Goal: Use online tool/utility

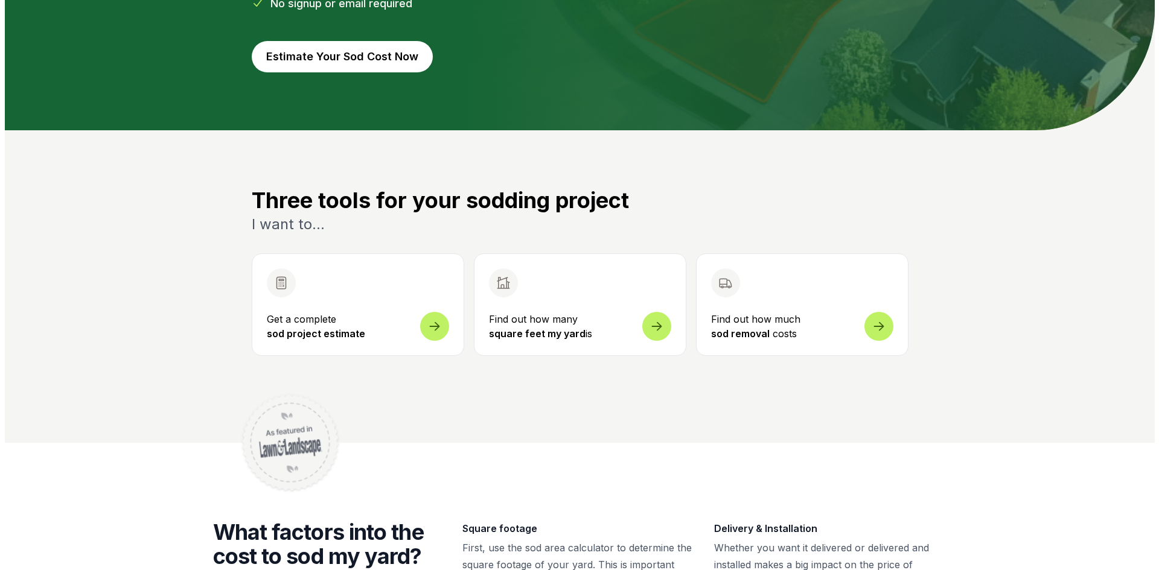
scroll to position [362, 0]
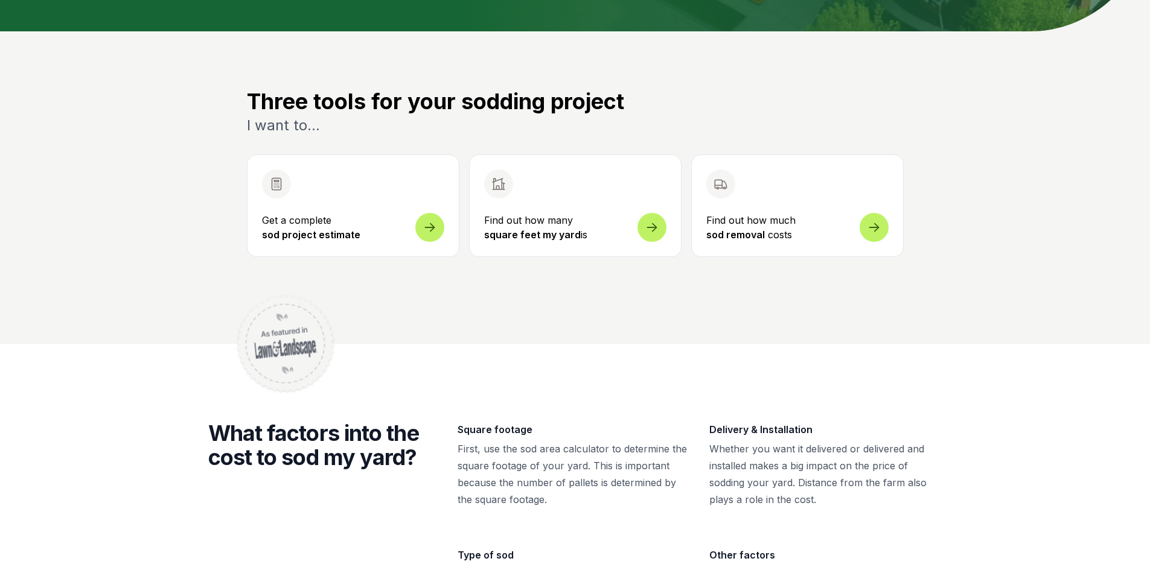
click at [432, 222] on icon "Open sod measurement and cost calculator" at bounding box center [430, 220] width 14 height 14
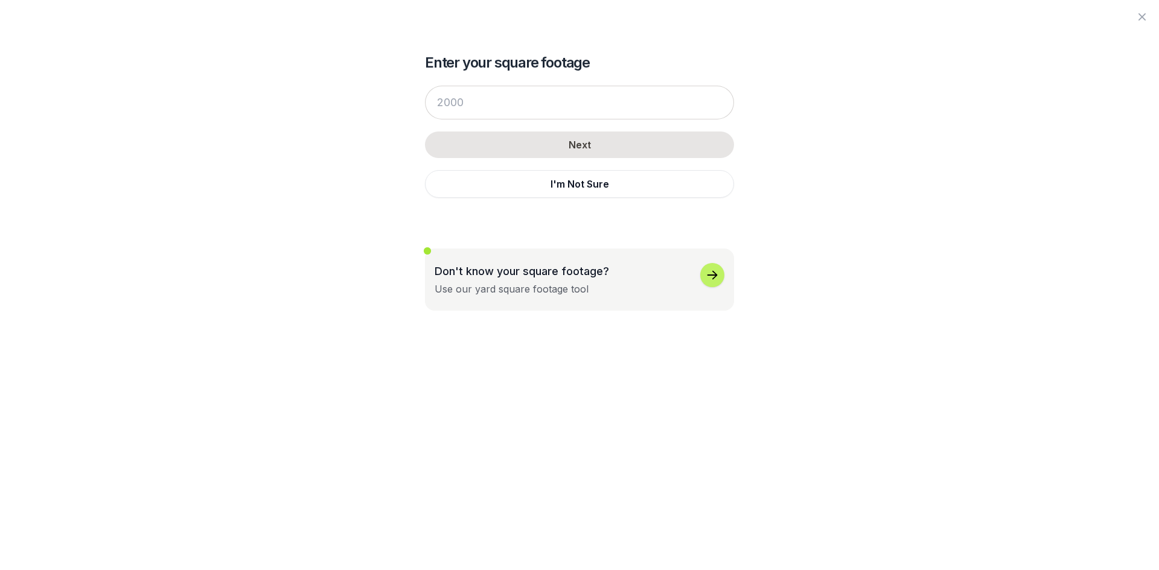
click at [807, 146] on div "Enter your square footage Next I'm Not Sure Don't know your square footage? Use…" at bounding box center [579, 155] width 657 height 311
click at [493, 107] on input "number" at bounding box center [579, 103] width 309 height 34
click at [710, 278] on icon "button" at bounding box center [712, 275] width 14 height 14
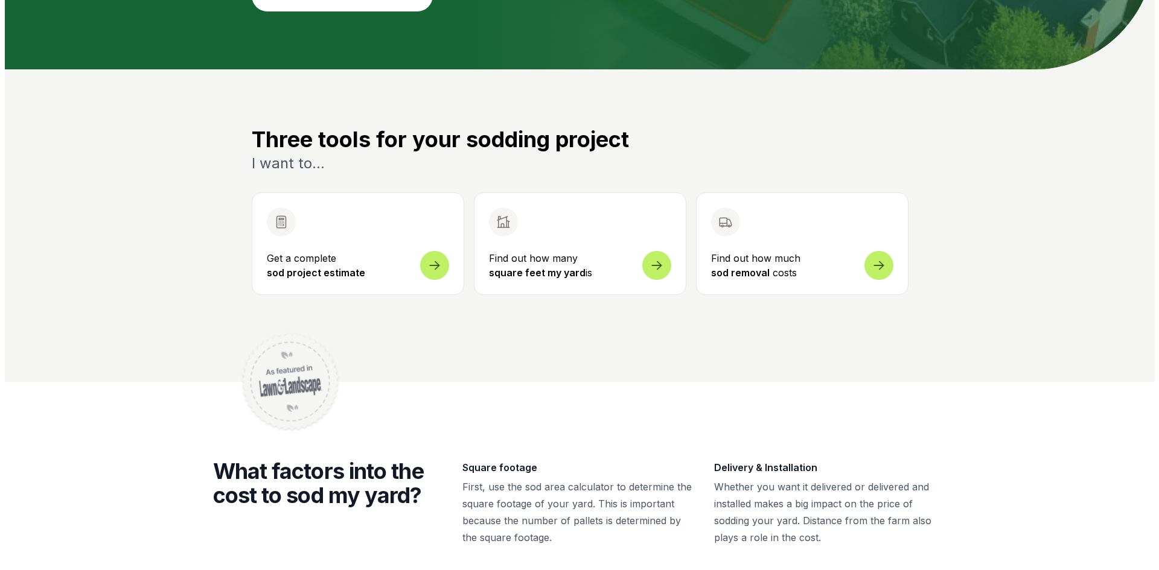
scroll to position [302, 0]
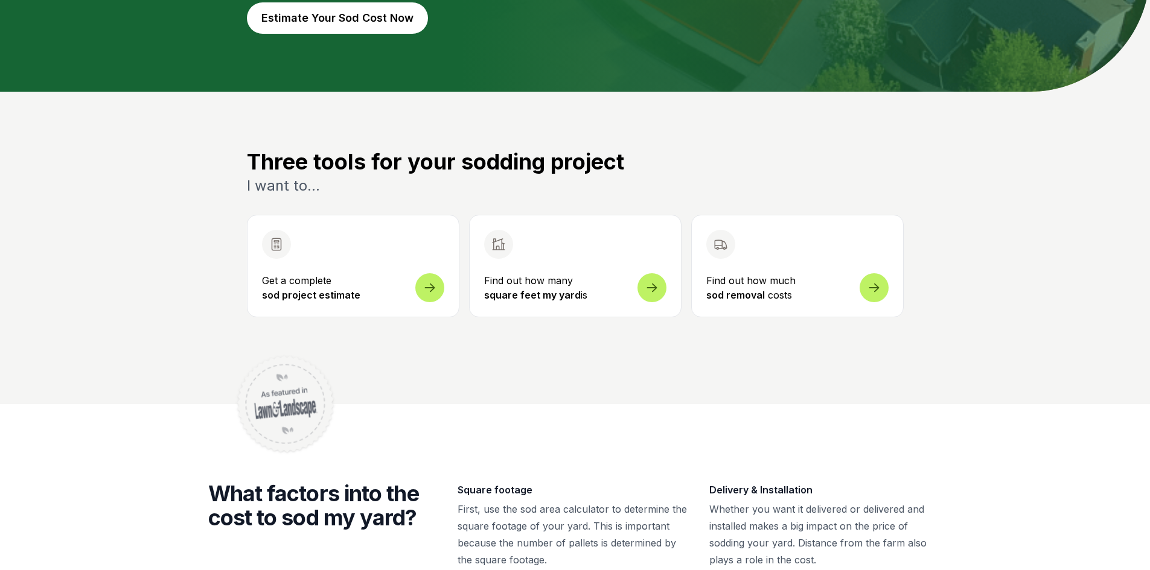
click at [436, 290] on icon "Open sod measurement and cost calculator" at bounding box center [430, 282] width 14 height 14
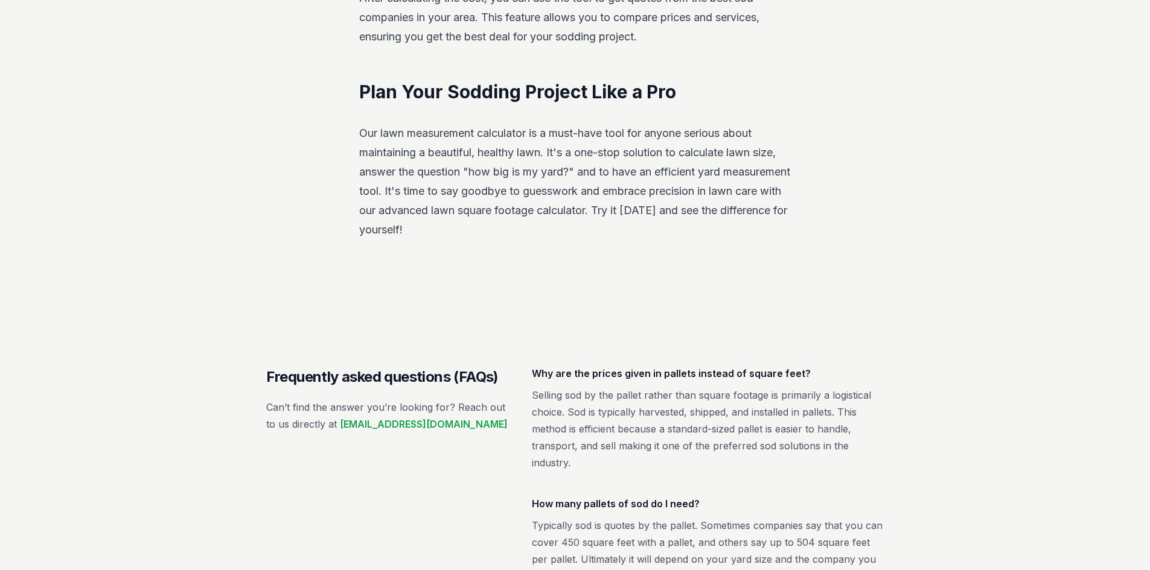
scroll to position [1992, 0]
